Goal: Task Accomplishment & Management: Complete application form

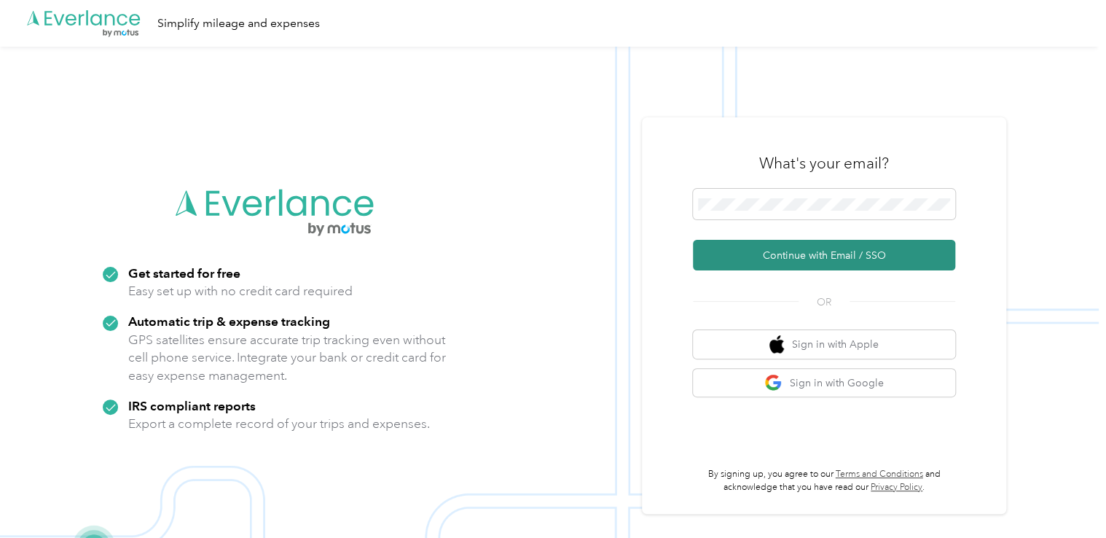
click at [761, 246] on button "Continue with Email / SSO" at bounding box center [824, 255] width 262 height 31
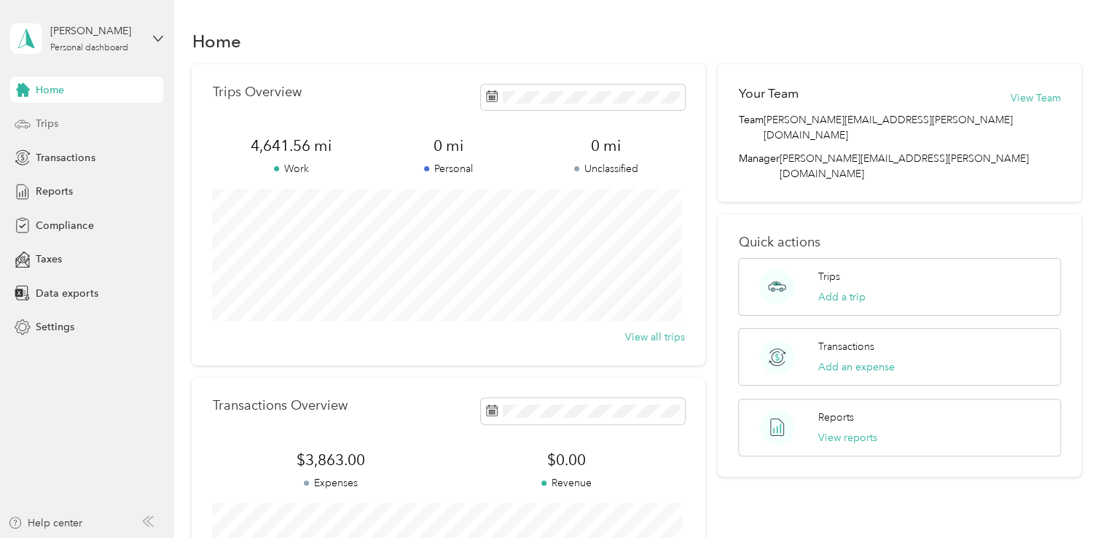
click at [93, 118] on div "Trips" at bounding box center [86, 124] width 153 height 26
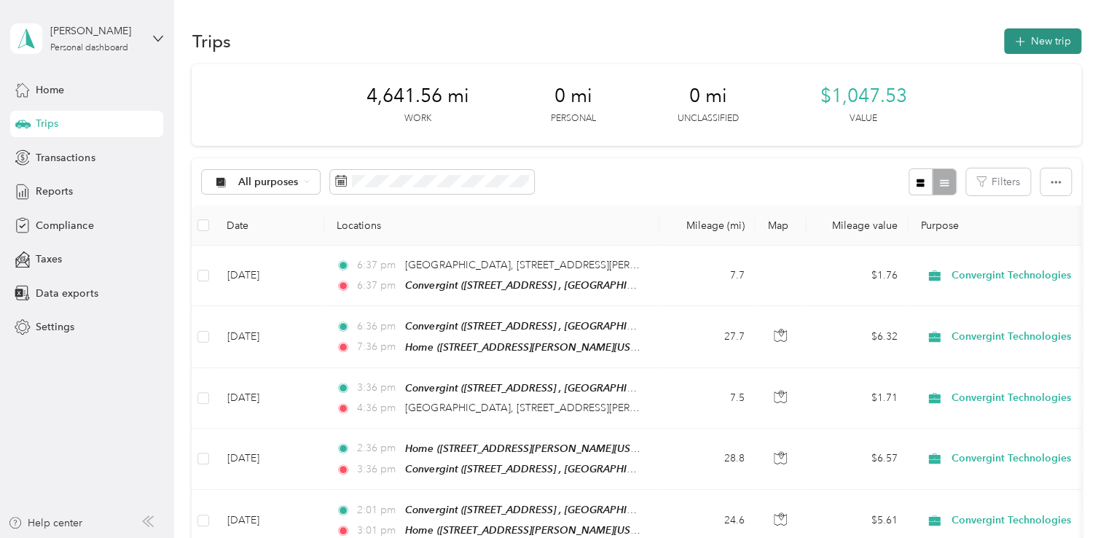
click at [1025, 38] on button "New trip" at bounding box center [1042, 41] width 77 height 26
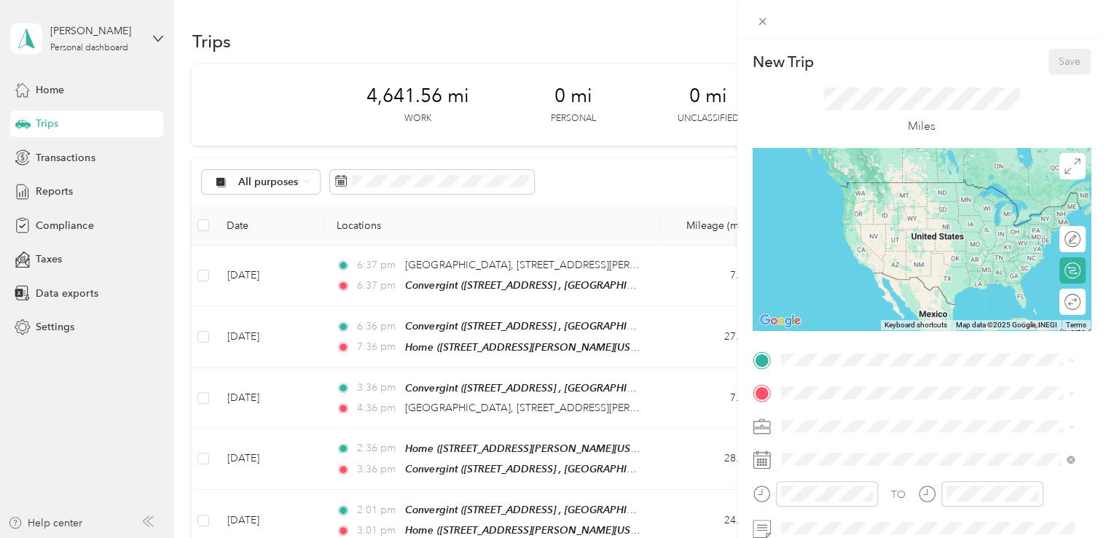
click at [828, 192] on div "Home [STREET_ADDRESS][PERSON_NAME][US_STATE][US_STATE]" at bounding box center [938, 204] width 261 height 46
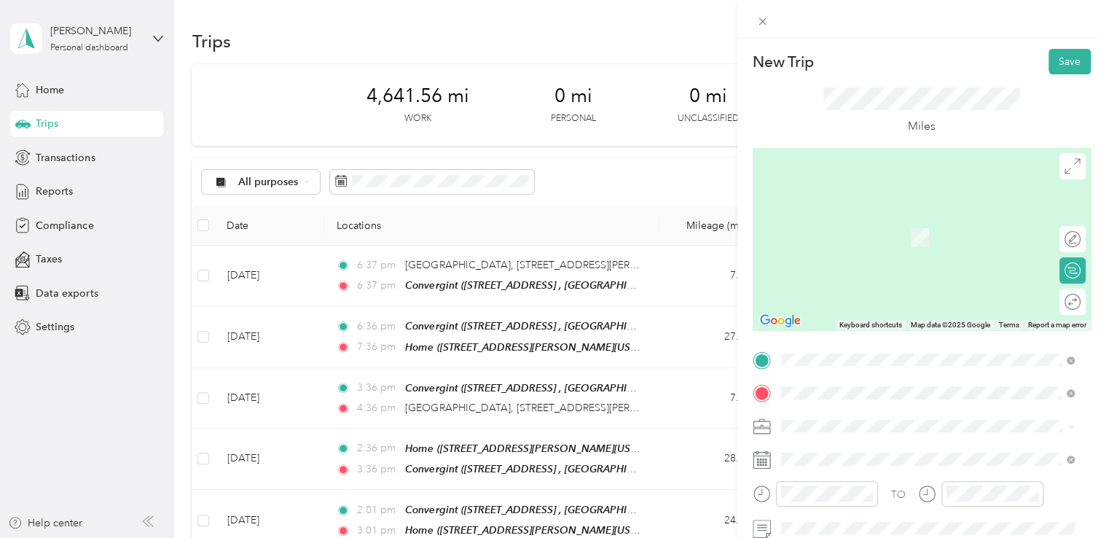
click at [852, 232] on span "[STREET_ADDRESS]" at bounding box center [854, 237] width 93 height 12
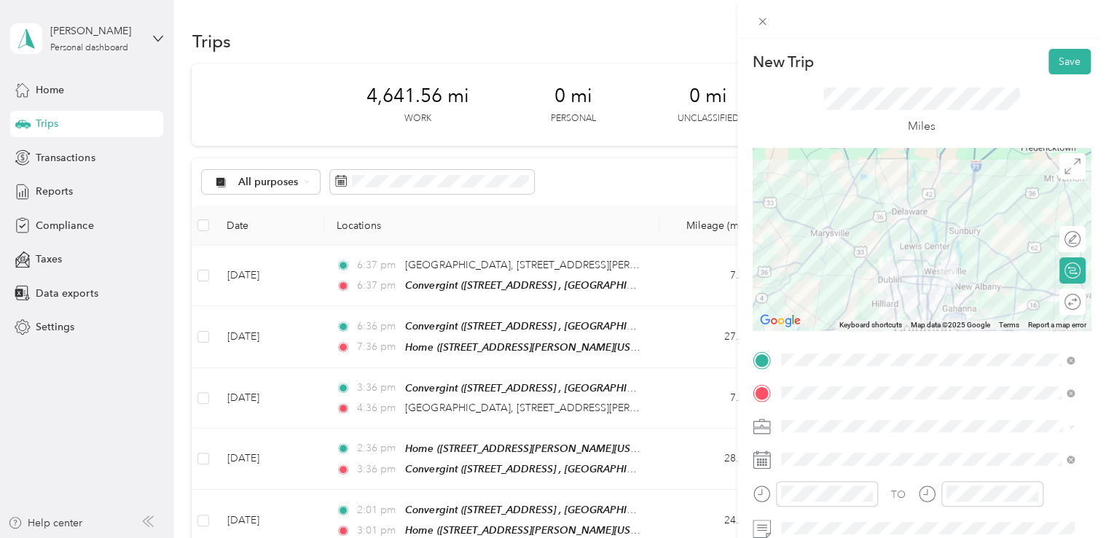
click at [1087, 63] on form "New Trip Save This trip cannot be edited because it is either under review, app…" at bounding box center [921, 374] width 369 height 651
click at [1059, 67] on button "Save" at bounding box center [1070, 62] width 42 height 26
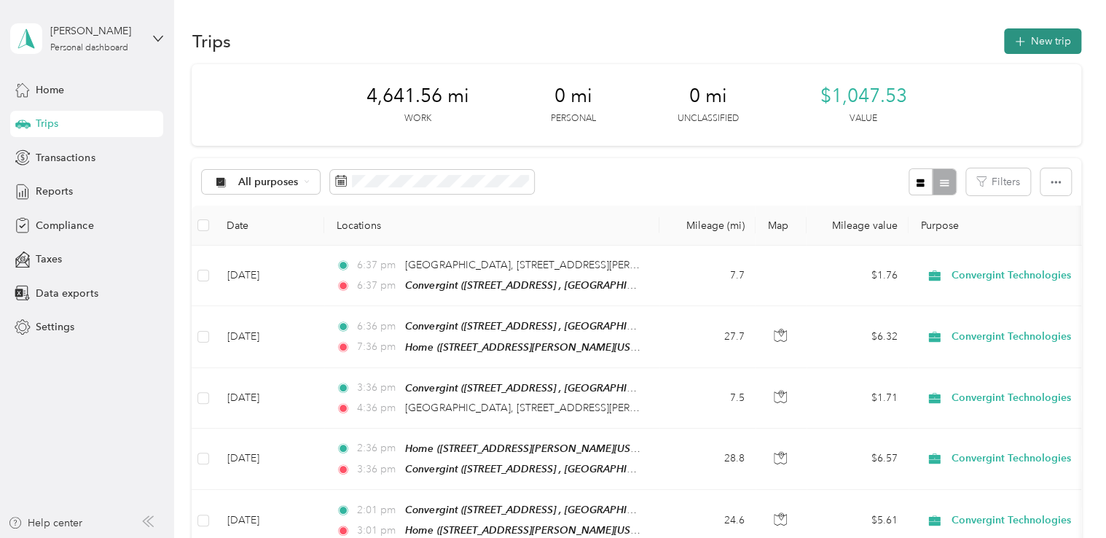
click at [1023, 52] on button "New trip" at bounding box center [1042, 41] width 77 height 26
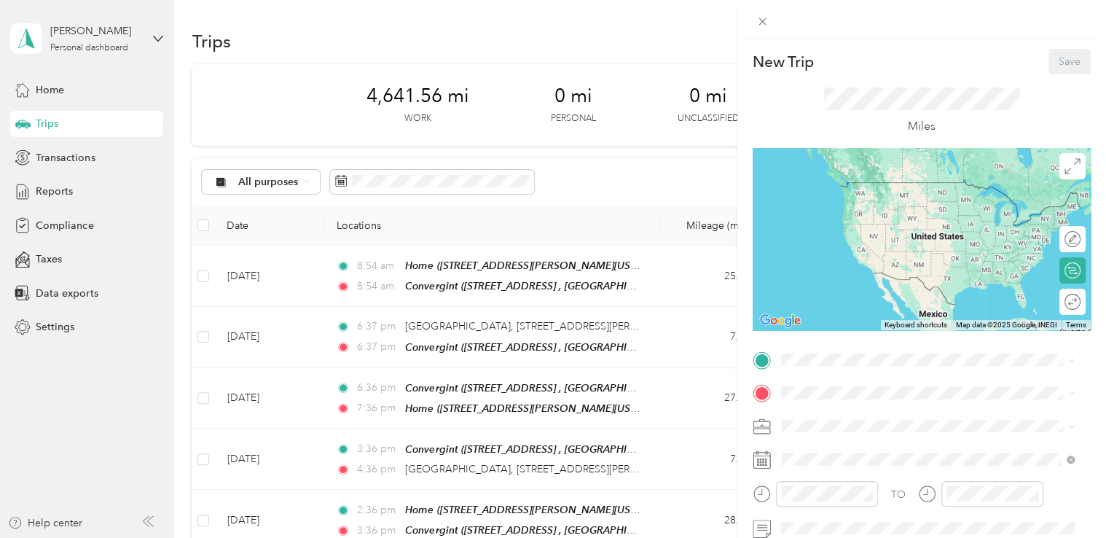
click at [810, 372] on div "TO Add photo" at bounding box center [922, 524] width 338 height 352
click at [810, 367] on span at bounding box center [933, 359] width 315 height 23
click at [826, 337] on span "[STREET_ADDRESS]" at bounding box center [854, 336] width 93 height 12
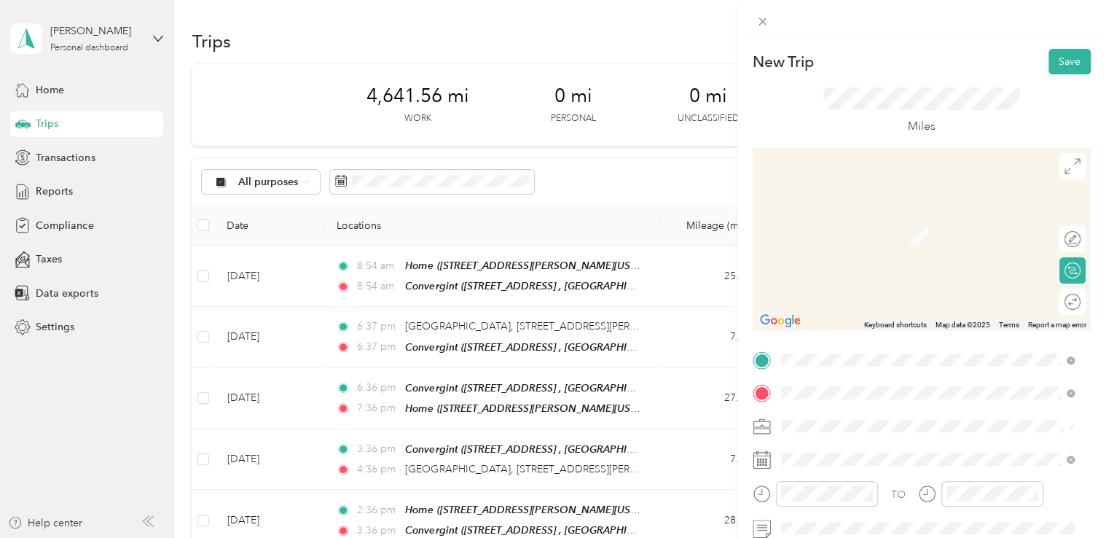
click at [863, 231] on span "[STREET_ADDRESS][US_STATE]" at bounding box center [881, 230] width 146 height 13
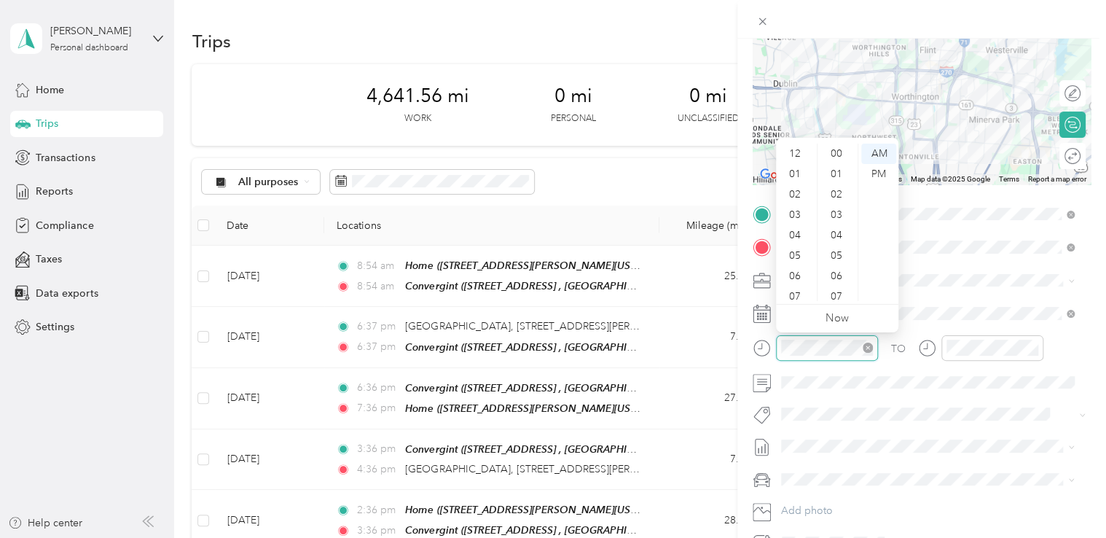
scroll to position [1067, 0]
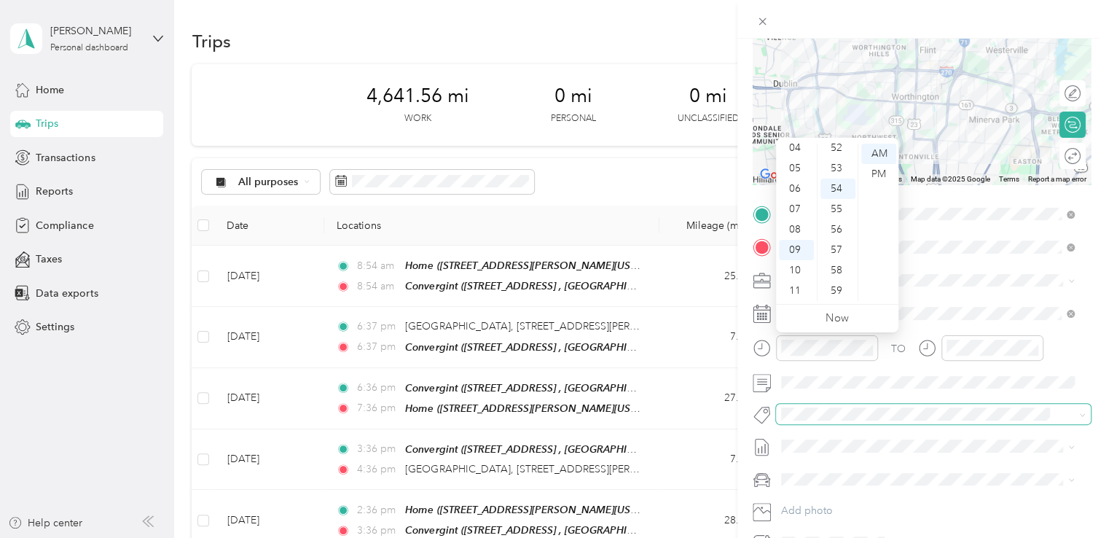
click at [978, 407] on span at bounding box center [921, 414] width 291 height 15
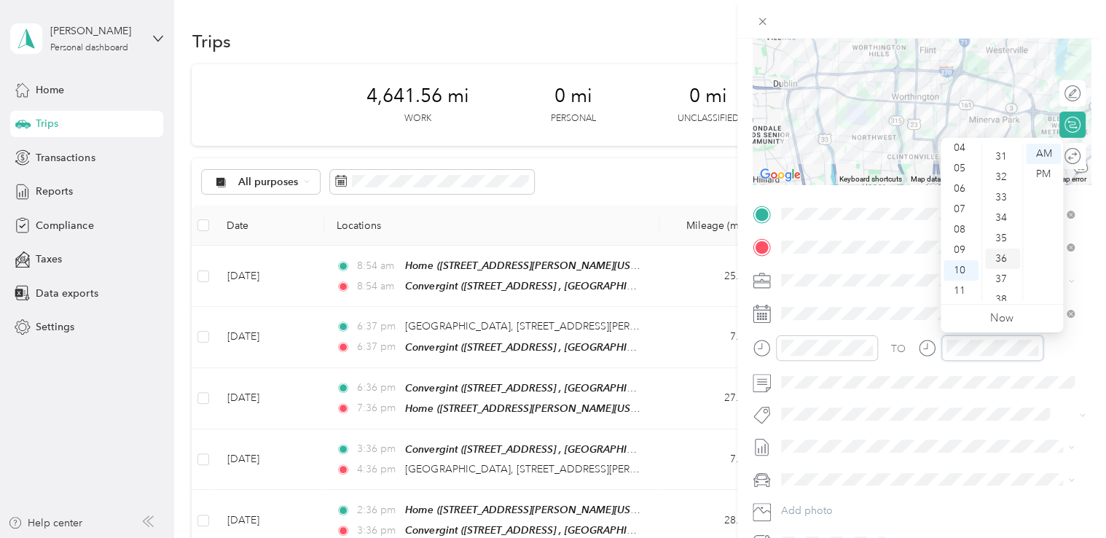
scroll to position [192, 0]
click at [1006, 291] on div "16" at bounding box center [1002, 288] width 35 height 20
click at [998, 388] on span at bounding box center [933, 382] width 315 height 23
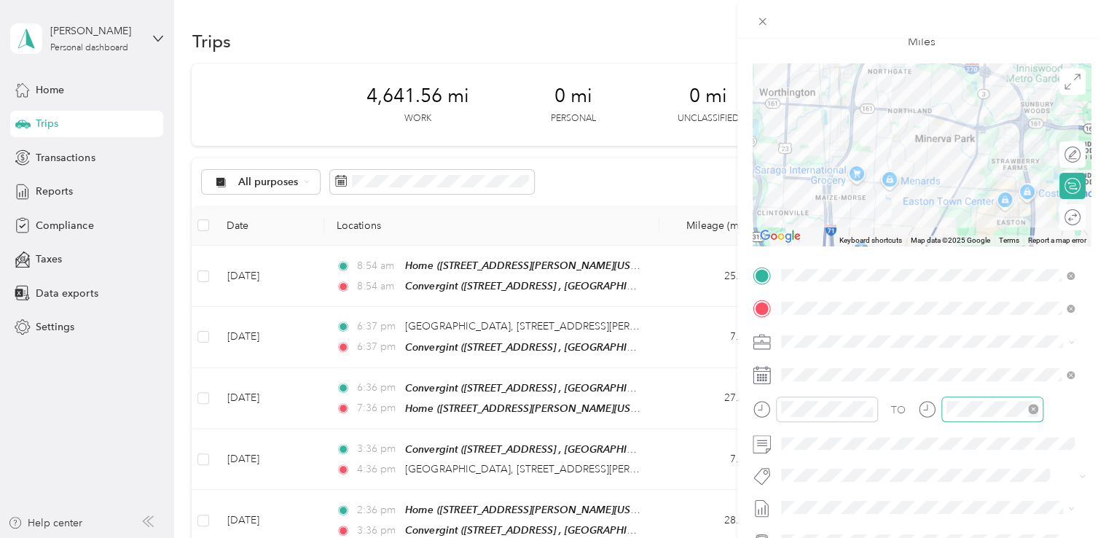
scroll to position [0, 0]
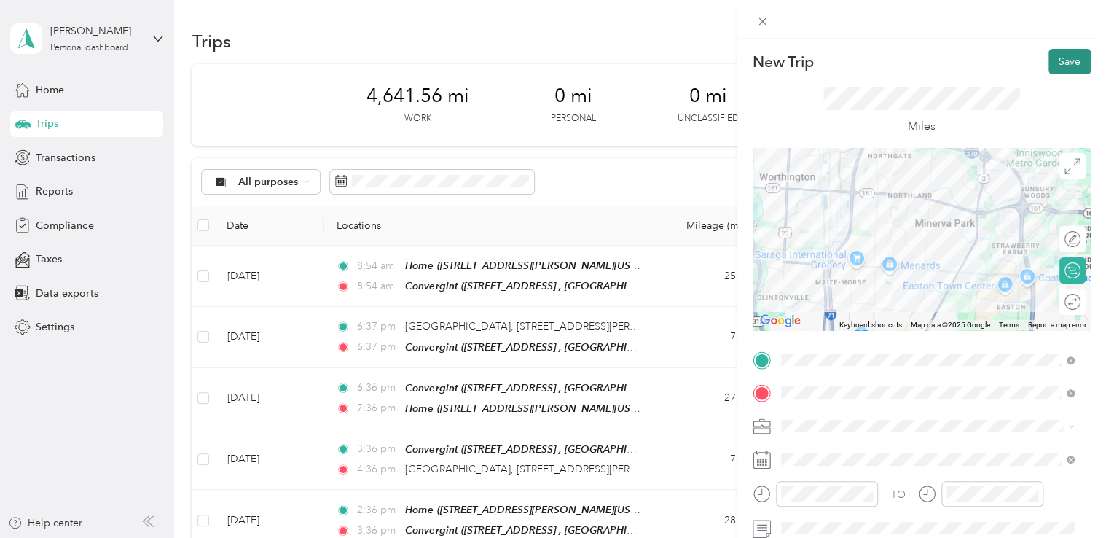
click at [1049, 66] on button "Save" at bounding box center [1070, 62] width 42 height 26
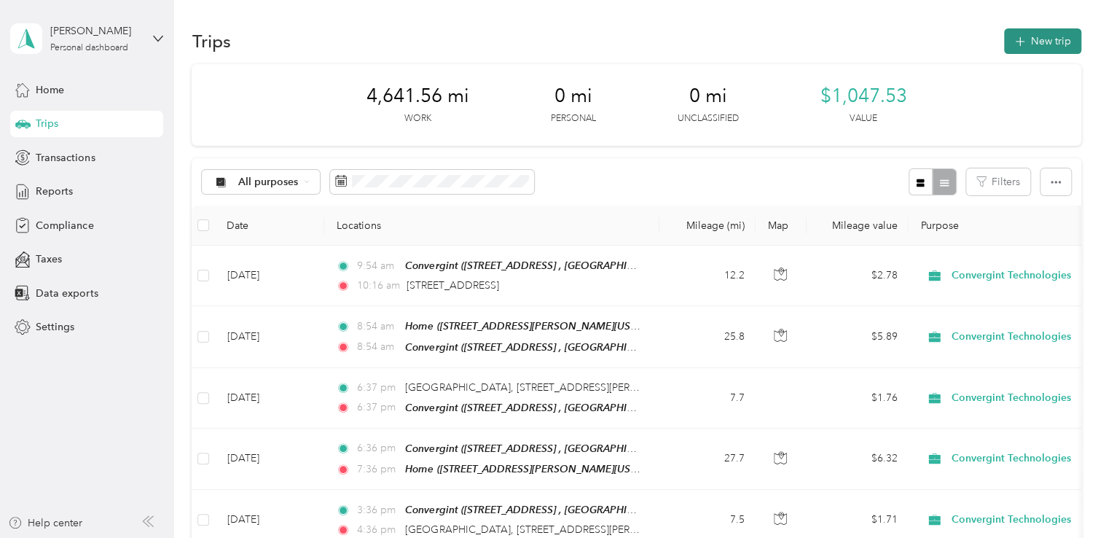
click at [1046, 36] on button "New trip" at bounding box center [1042, 41] width 77 height 26
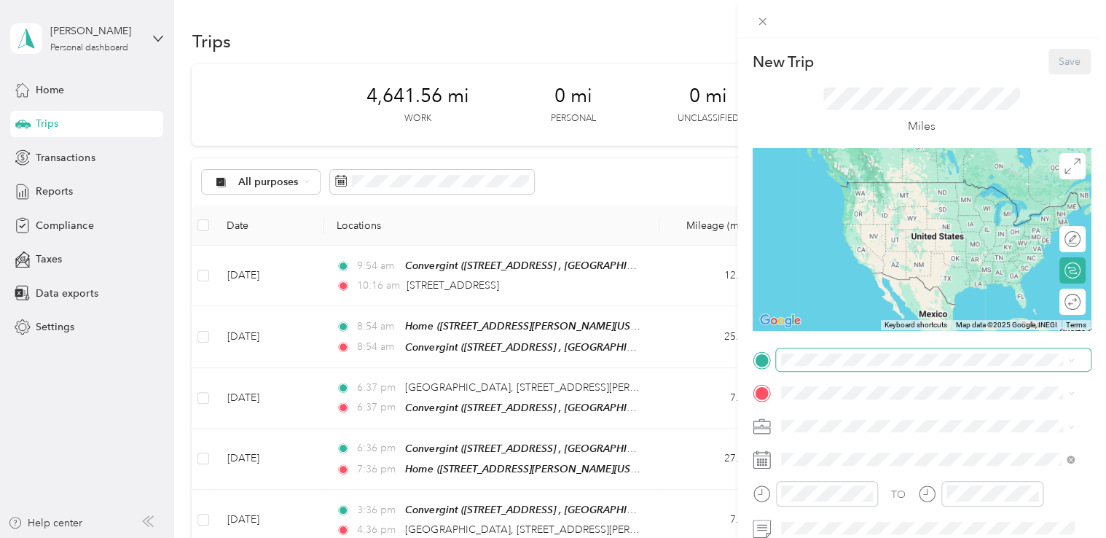
click at [825, 366] on span at bounding box center [933, 359] width 315 height 23
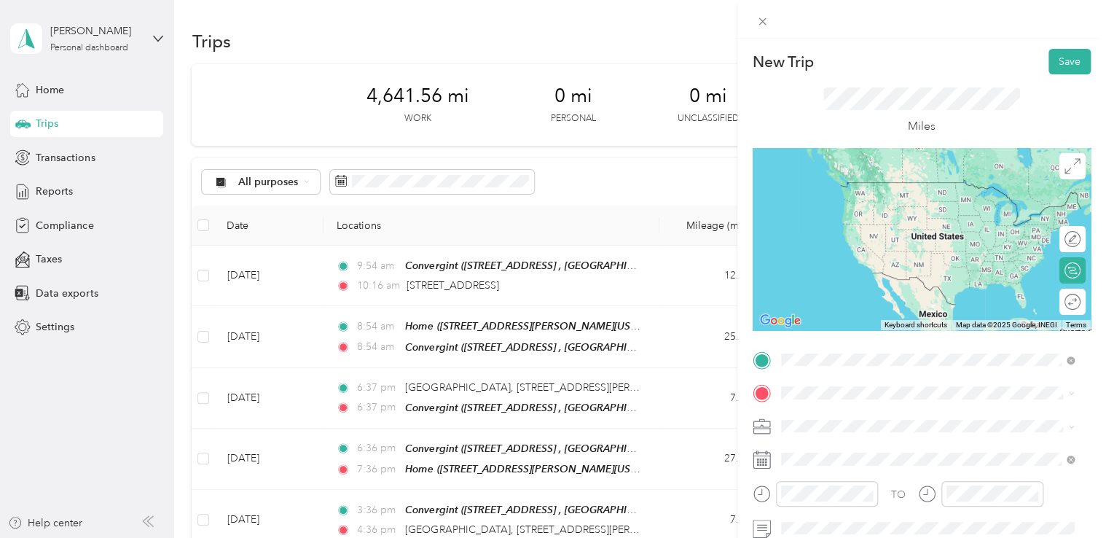
click at [862, 412] on span "[STREET_ADDRESS][US_STATE]" at bounding box center [881, 412] width 146 height 13
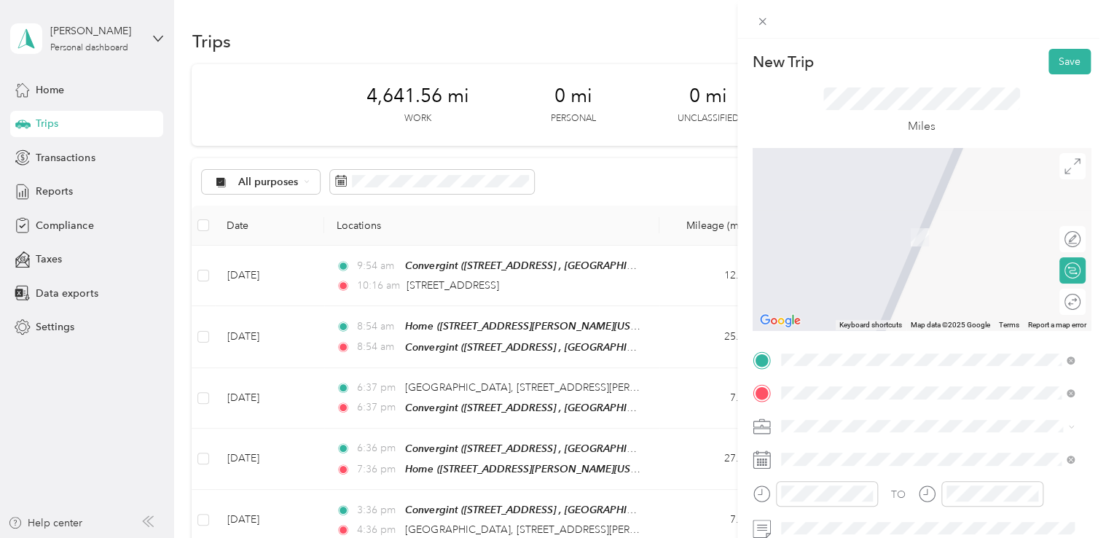
click at [850, 203] on ol "From your Favorite places Convergint [STREET_ADDRESS][GEOGRAPHIC_DATA], [GEOGRA…" at bounding box center [928, 278] width 304 height 204
click at [853, 240] on div "Convergint [STREET_ADDRESS]" at bounding box center [854, 229] width 93 height 31
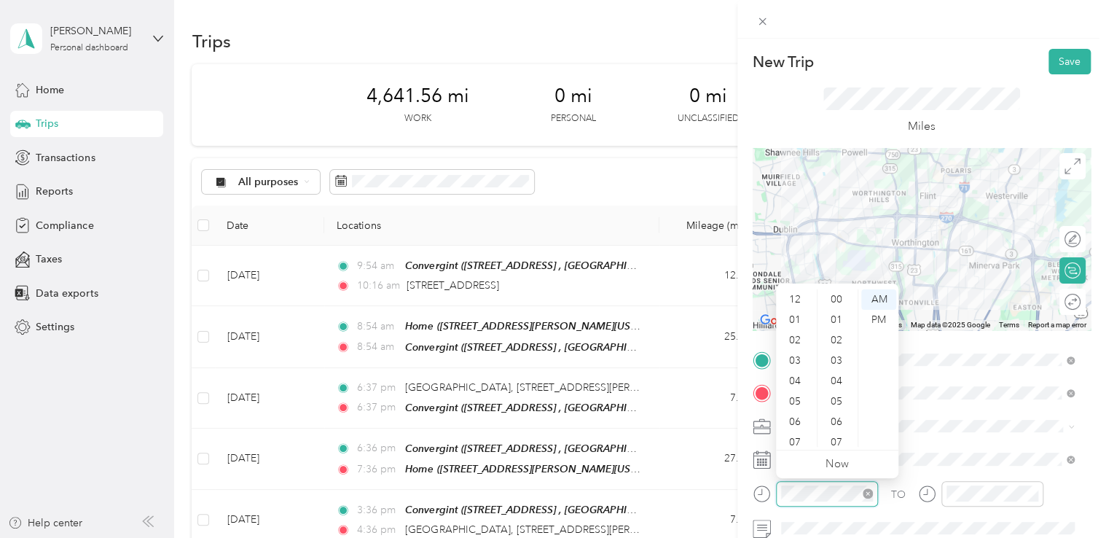
scroll to position [1067, 0]
click at [793, 416] on div "10" at bounding box center [796, 416] width 35 height 20
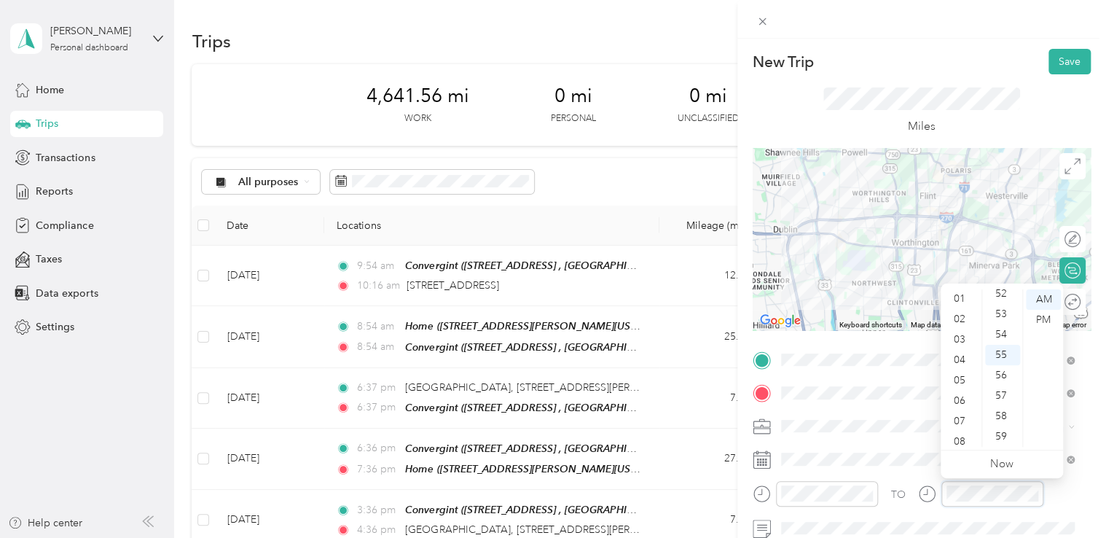
scroll to position [87, 0]
click at [999, 377] on div "28" at bounding box center [1002, 387] width 35 height 20
click at [901, 514] on div "TO" at bounding box center [922, 499] width 338 height 36
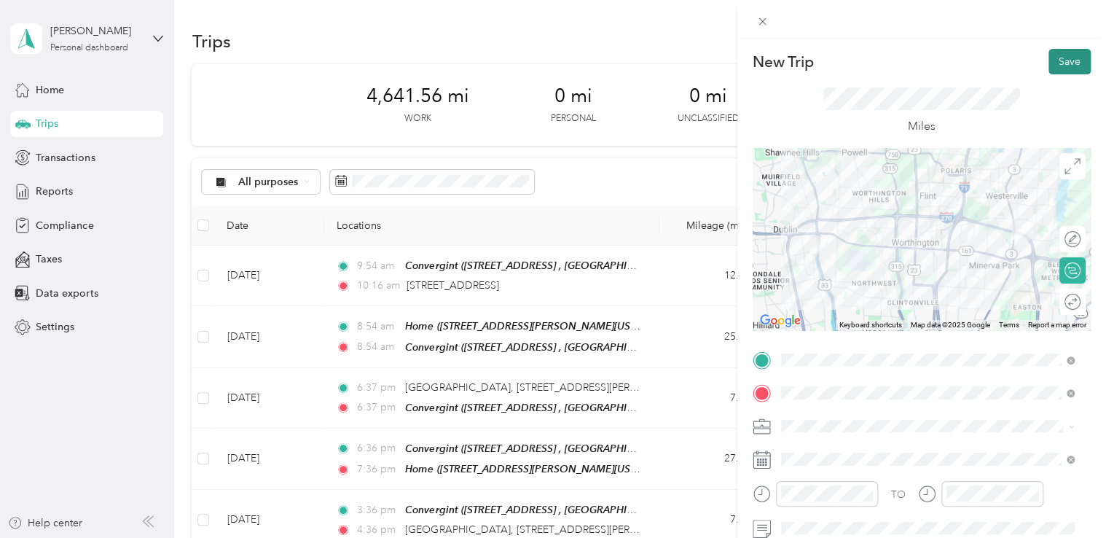
click at [1058, 60] on button "Save" at bounding box center [1070, 62] width 42 height 26
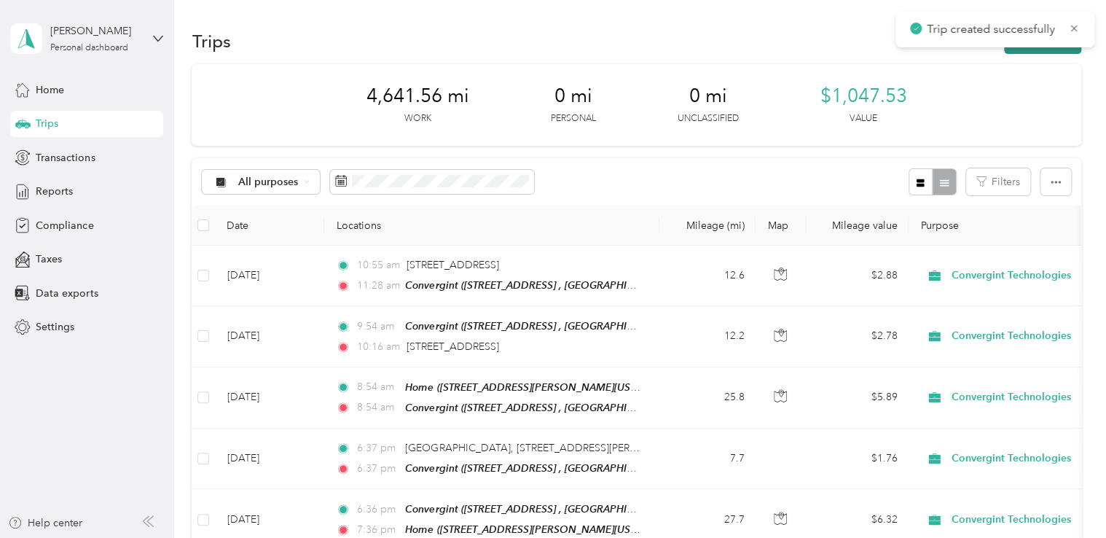
click at [1033, 51] on button "New trip" at bounding box center [1042, 41] width 77 height 26
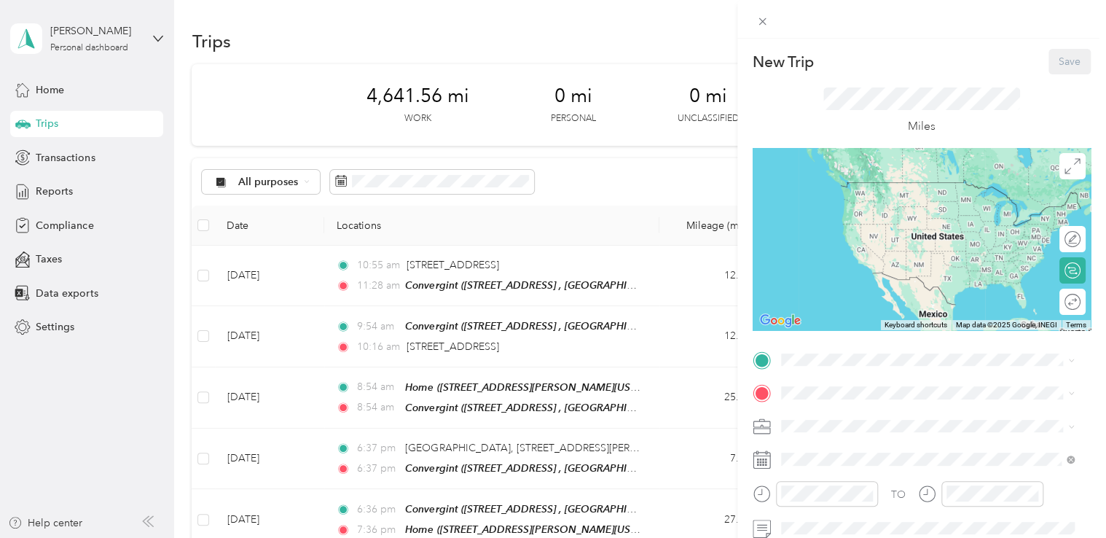
click at [829, 372] on div "TO Add photo" at bounding box center [922, 524] width 338 height 352
click at [827, 371] on span at bounding box center [933, 359] width 315 height 23
click at [854, 318] on strong "Convergint" at bounding box center [834, 324] width 53 height 13
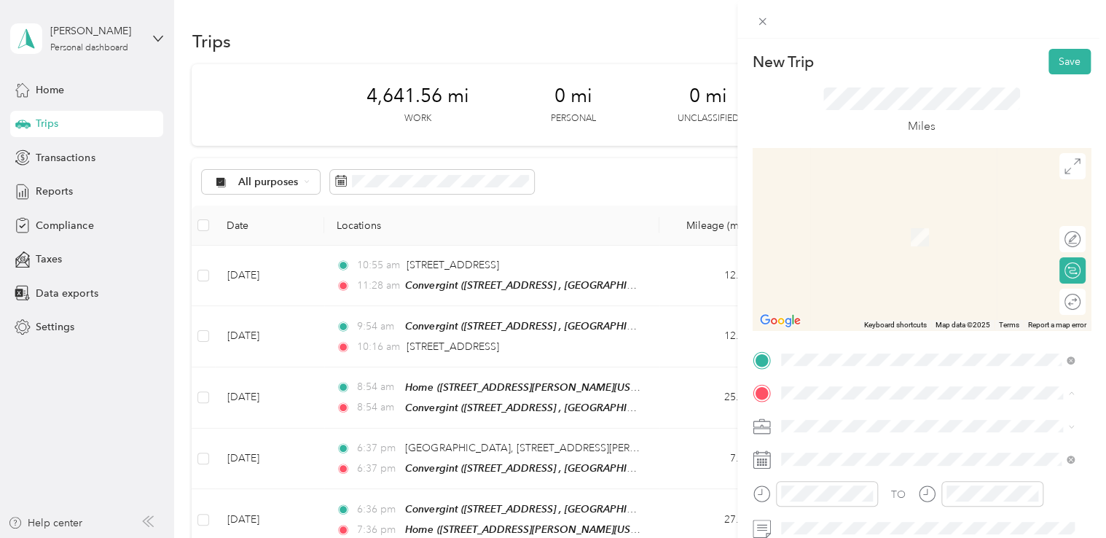
click at [791, 238] on icon at bounding box center [792, 237] width 9 height 14
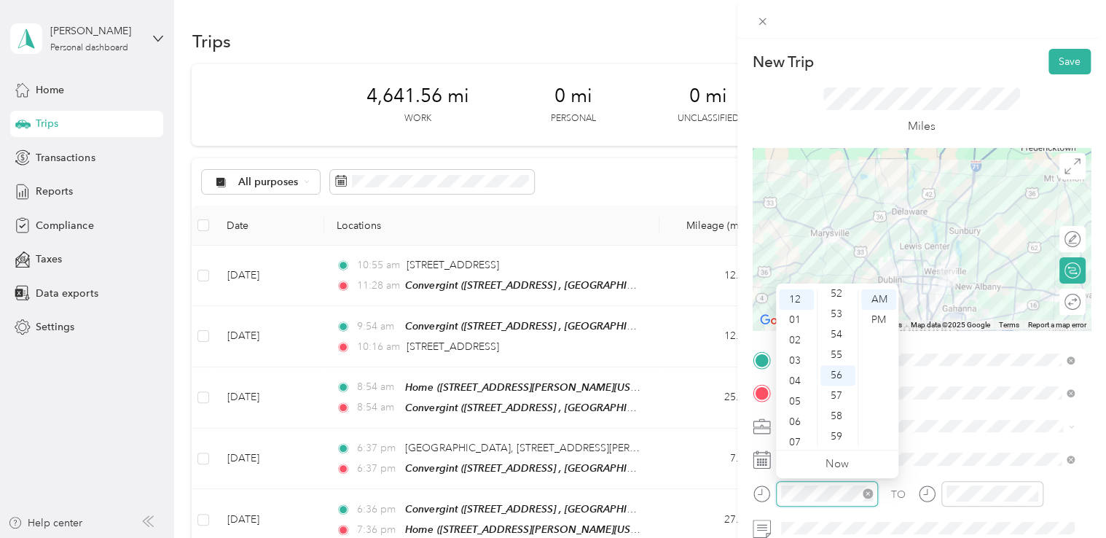
scroll to position [0, 0]
click at [874, 325] on div "PM" at bounding box center [878, 320] width 35 height 20
click at [893, 520] on span at bounding box center [933, 528] width 315 height 23
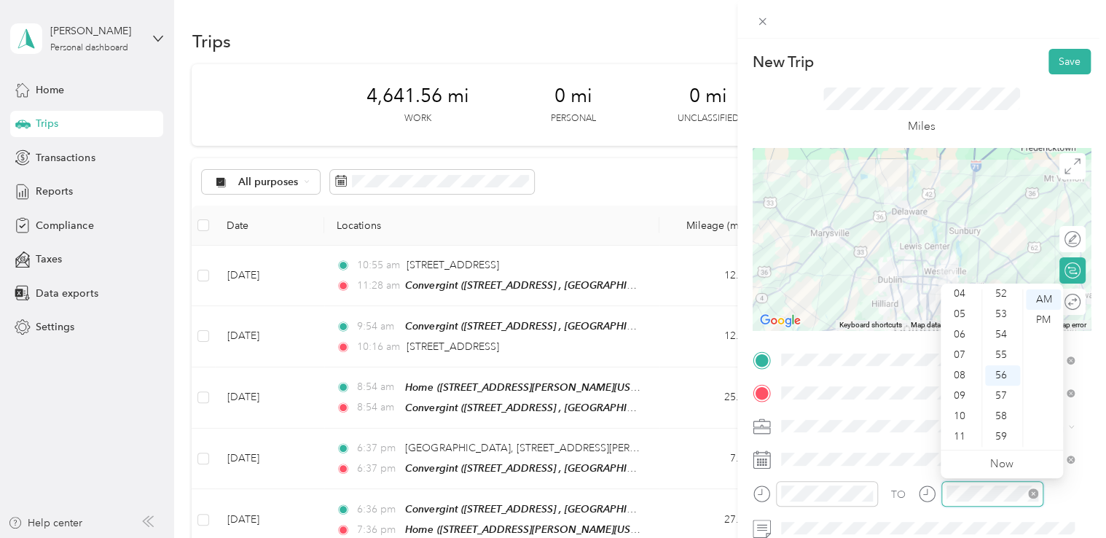
scroll to position [20, 0]
click at [1041, 314] on div "PM" at bounding box center [1043, 320] width 35 height 20
click at [903, 512] on div "TO" at bounding box center [922, 499] width 338 height 36
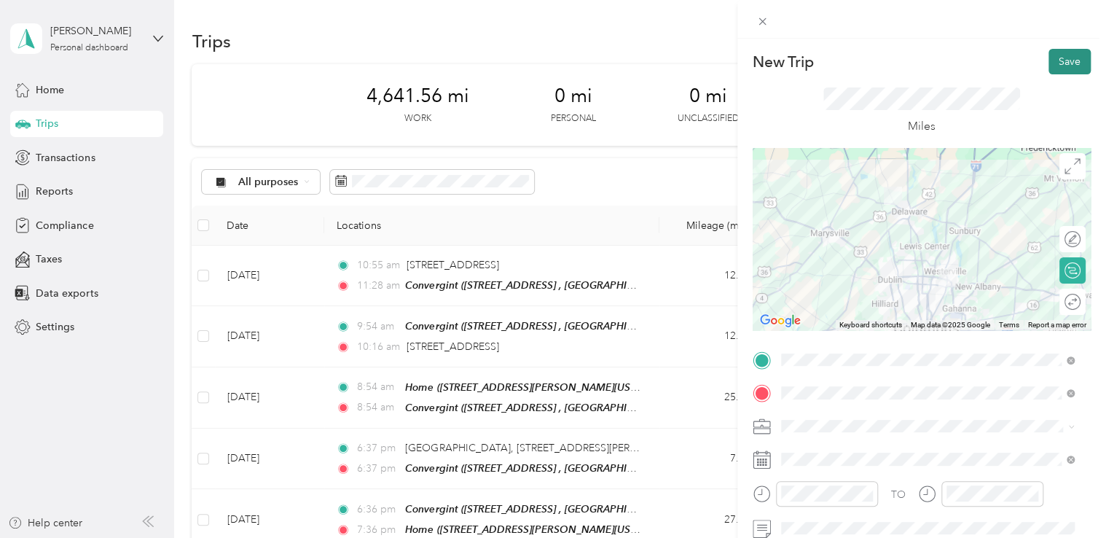
click at [1063, 61] on button "Save" at bounding box center [1070, 62] width 42 height 26
